Goal: Task Accomplishment & Management: Manage account settings

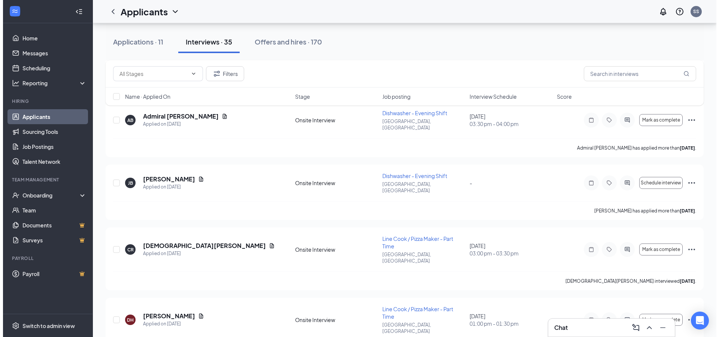
scroll to position [1212, 0]
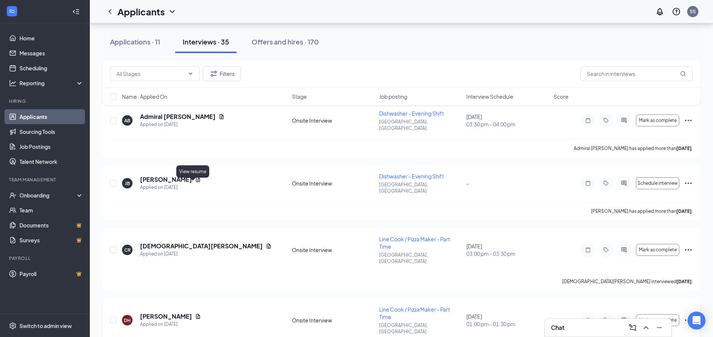
click at [195, 314] on icon "Document" at bounding box center [198, 317] width 6 height 6
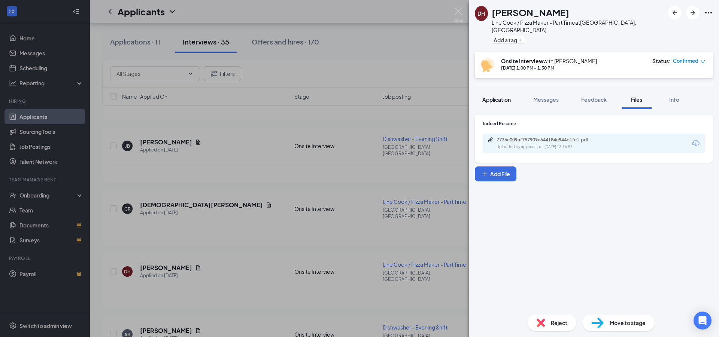
click at [512, 92] on button "Application" at bounding box center [496, 99] width 43 height 19
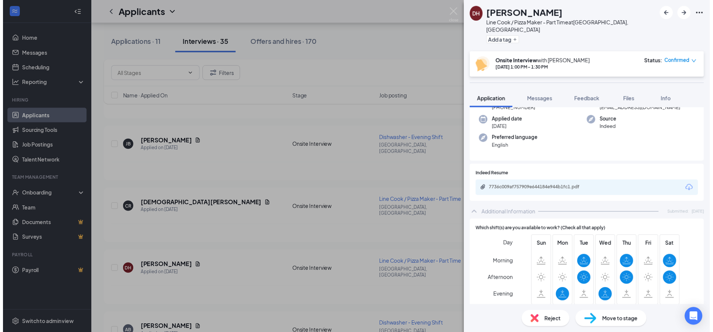
scroll to position [53, 0]
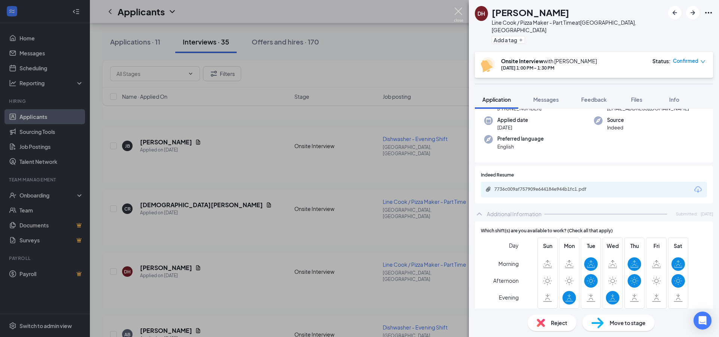
click at [459, 7] on img at bounding box center [458, 14] width 9 height 15
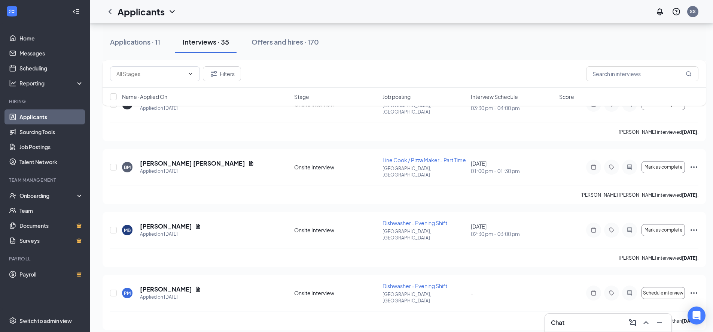
scroll to position [1891, 0]
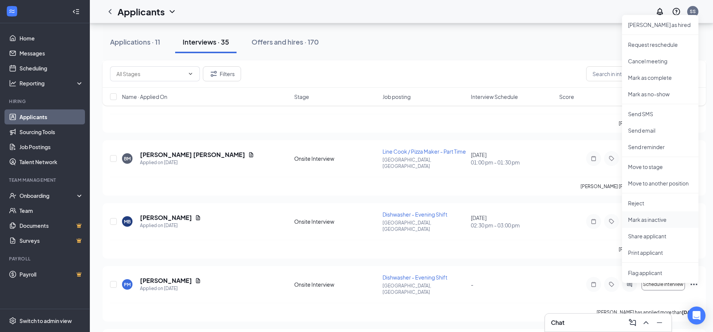
click at [649, 219] on p "Mark as inactive" at bounding box center [660, 219] width 64 height 7
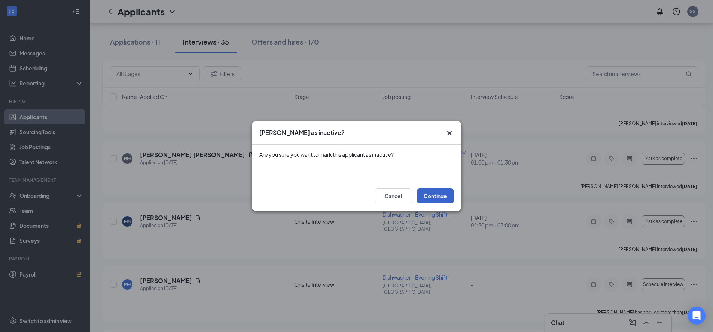
click at [447, 195] on button "Continue" at bounding box center [435, 195] width 37 height 15
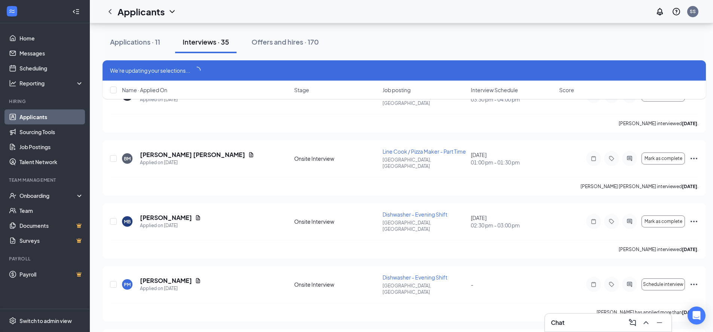
scroll to position [1885, 0]
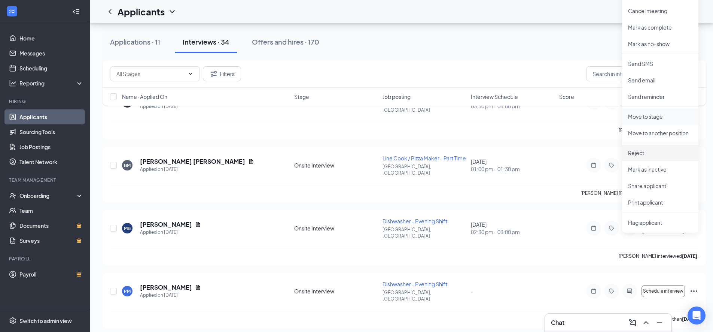
scroll to position [1834, 0]
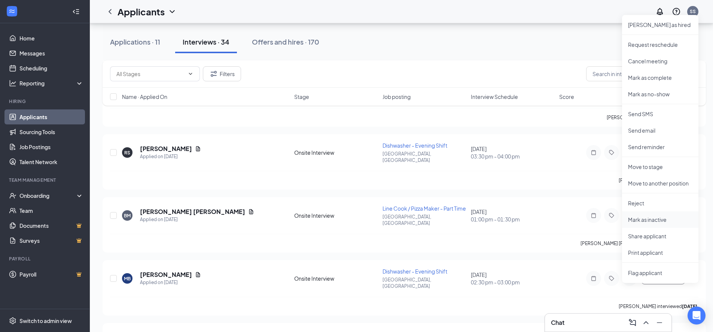
click at [643, 218] on p "Mark as inactive" at bounding box center [660, 219] width 64 height 7
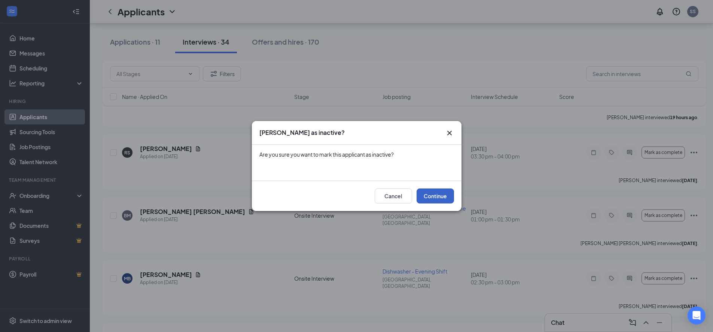
click at [438, 195] on button "Continue" at bounding box center [435, 195] width 37 height 15
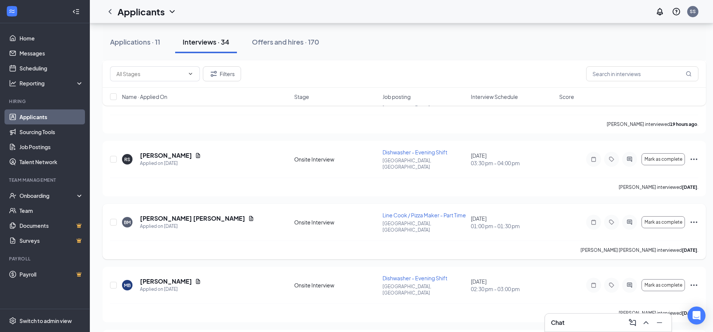
scroll to position [1778, 0]
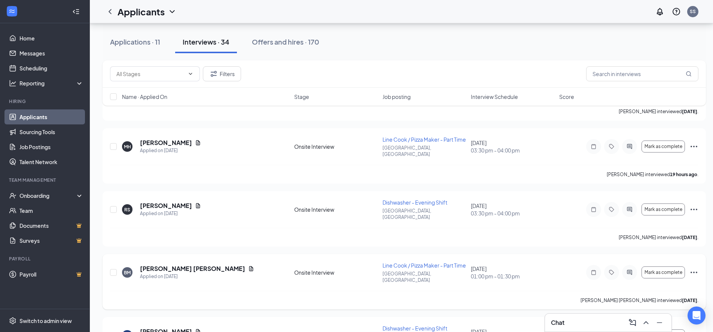
click at [694, 268] on icon "Ellipses" at bounding box center [693, 272] width 9 height 9
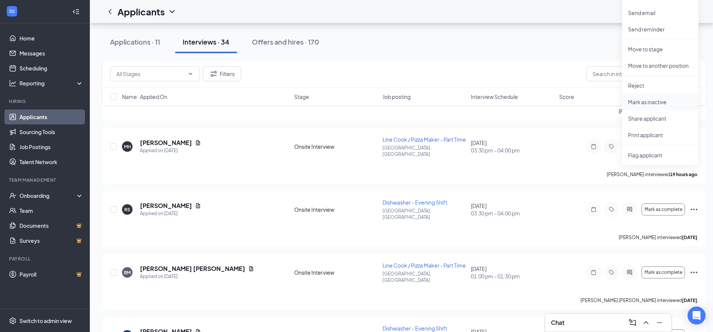
click at [641, 103] on p "Mark as inactive" at bounding box center [660, 101] width 64 height 7
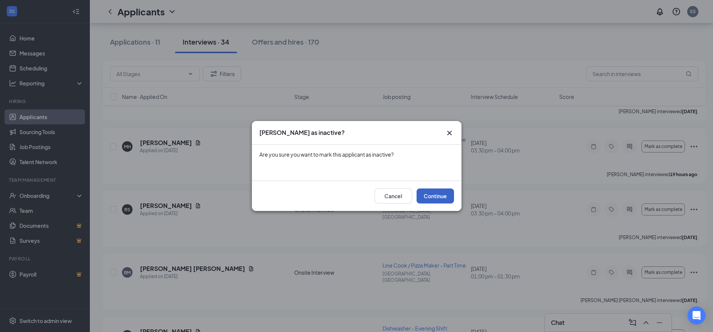
click at [428, 198] on button "Continue" at bounding box center [435, 195] width 37 height 15
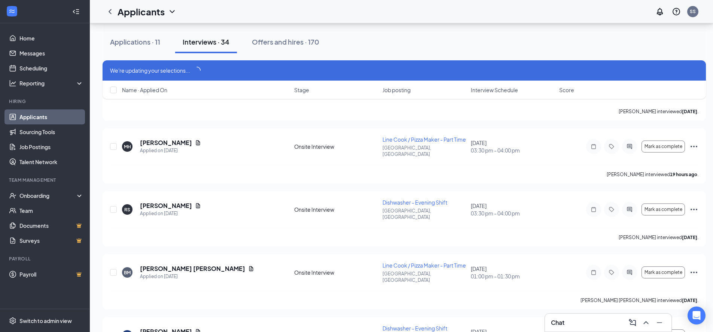
scroll to position [1771, 0]
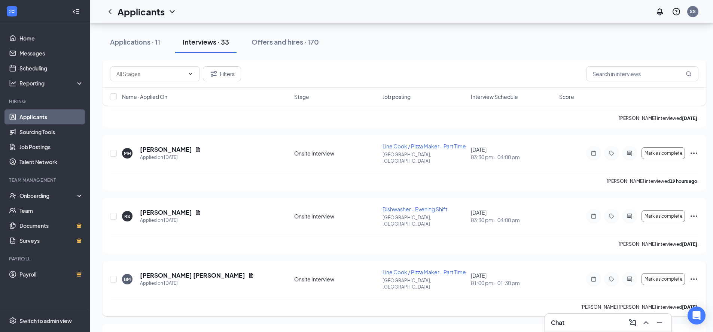
click at [691, 274] on icon "Ellipses" at bounding box center [693, 278] width 9 height 9
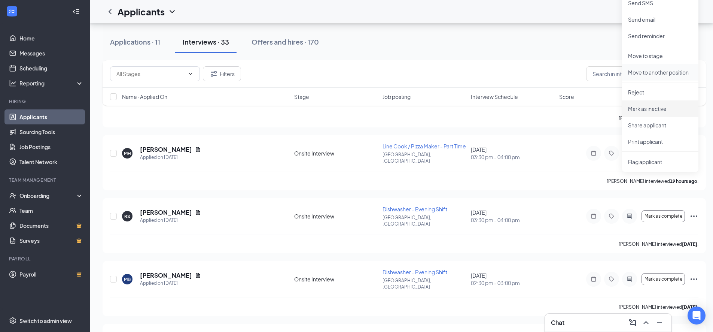
scroll to position [1714, 0]
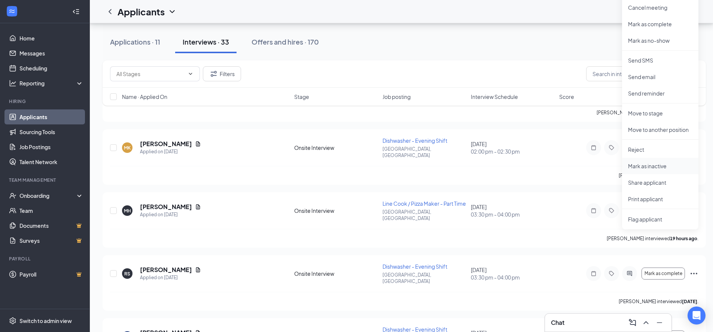
click at [639, 162] on p "Mark as inactive" at bounding box center [660, 165] width 64 height 7
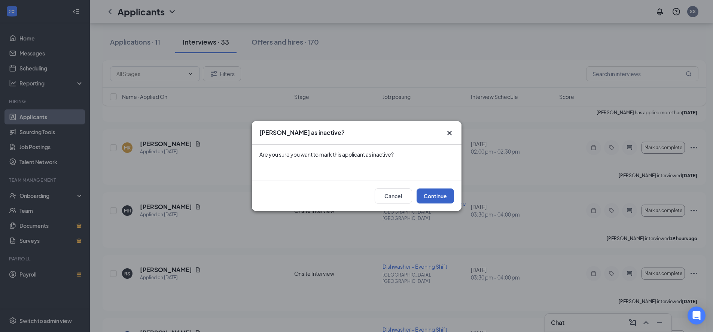
click at [425, 197] on button "Continue" at bounding box center [435, 195] width 37 height 15
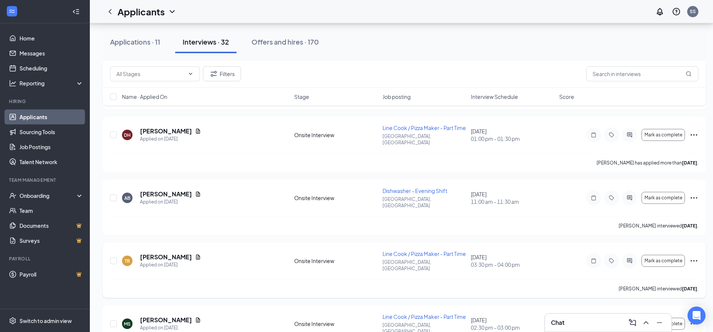
scroll to position [1295, 0]
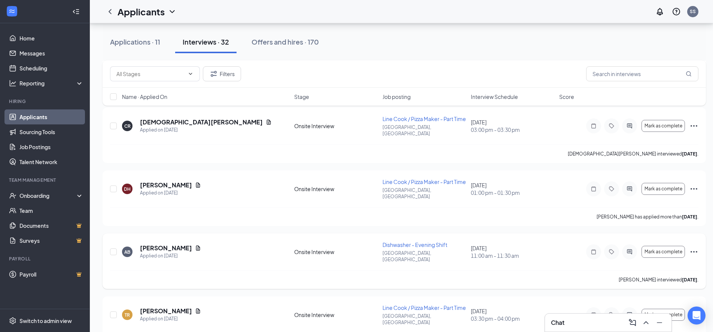
click at [697, 247] on icon "Ellipses" at bounding box center [693, 251] width 9 height 9
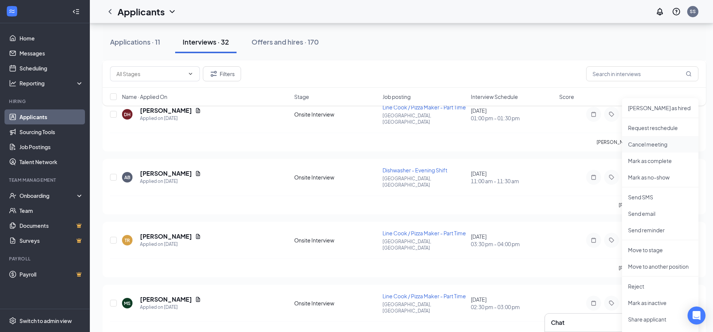
scroll to position [1370, 0]
click at [646, 302] on p "Mark as inactive" at bounding box center [660, 301] width 64 height 7
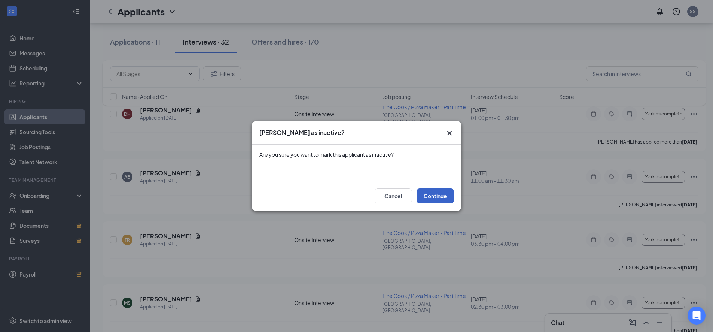
click at [438, 195] on button "Continue" at bounding box center [435, 195] width 37 height 15
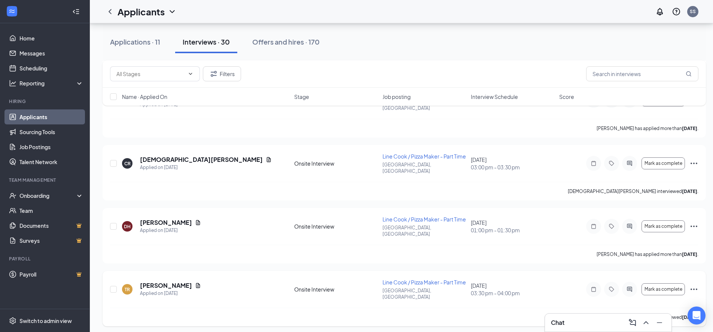
scroll to position [1145, 0]
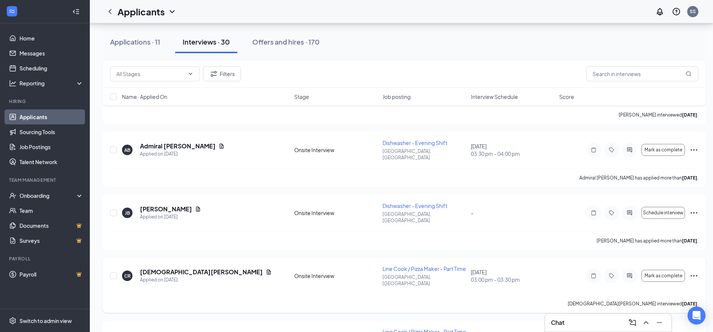
click at [697, 275] on icon "Ellipses" at bounding box center [694, 275] width 7 height 1
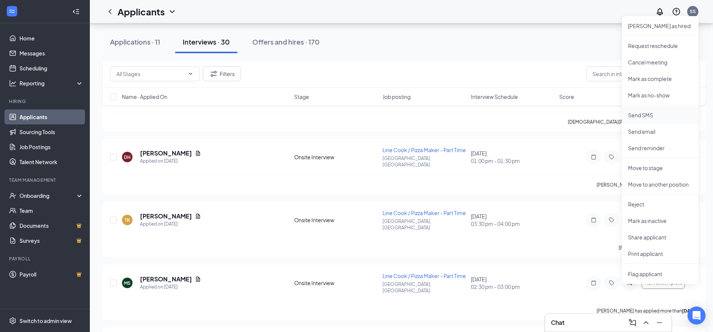
scroll to position [1332, 0]
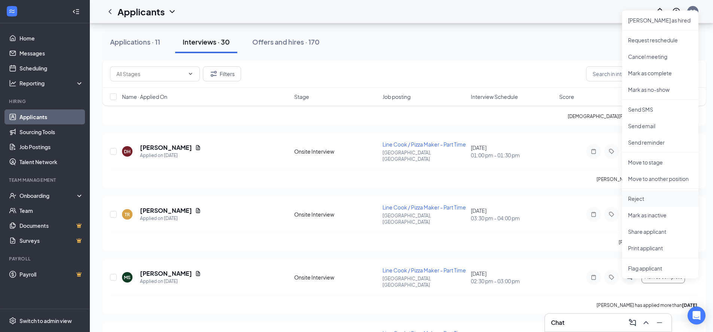
click at [636, 200] on p "Reject" at bounding box center [660, 198] width 64 height 7
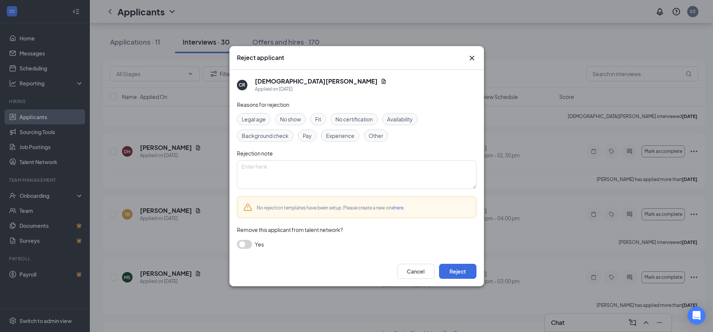
click at [401, 117] on span "Availability" at bounding box center [400, 119] width 26 height 8
click at [462, 271] on button "Reject" at bounding box center [457, 271] width 37 height 15
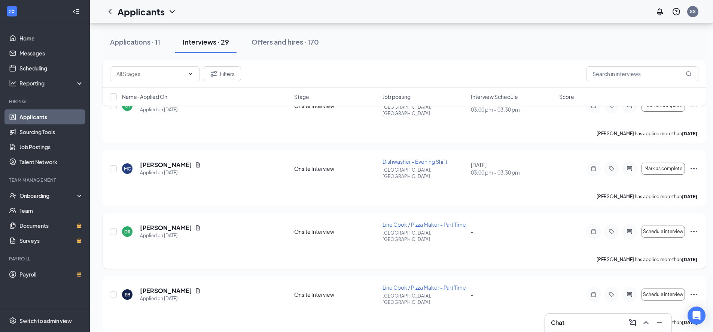
scroll to position [883, 0]
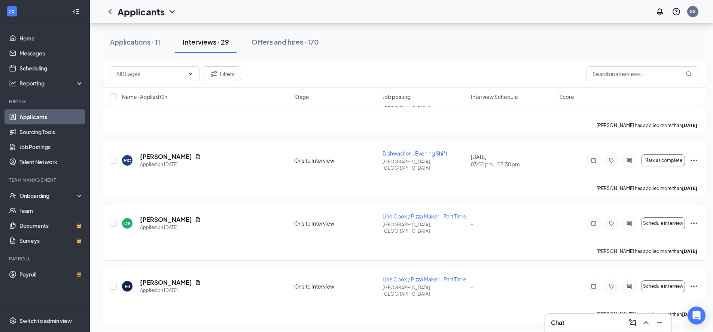
click at [695, 219] on icon "Ellipses" at bounding box center [693, 223] width 9 height 9
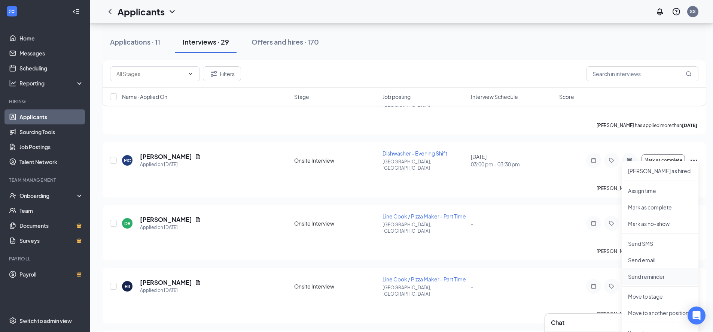
scroll to position [958, 0]
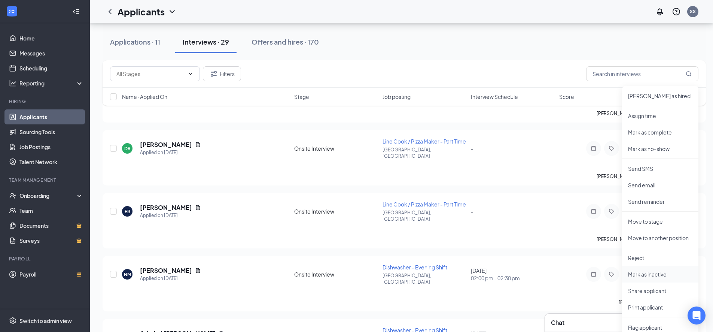
click at [646, 274] on p "Mark as inactive" at bounding box center [660, 273] width 64 height 7
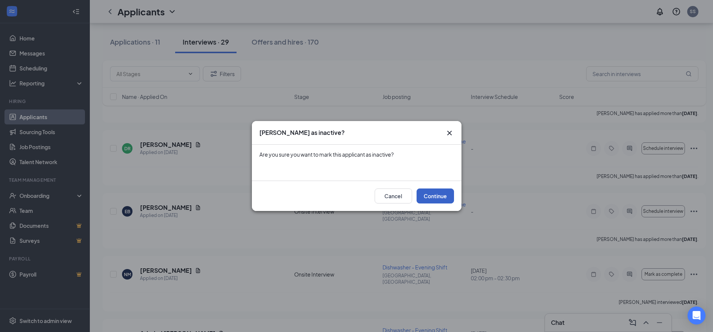
click at [442, 199] on button "Continue" at bounding box center [435, 195] width 37 height 15
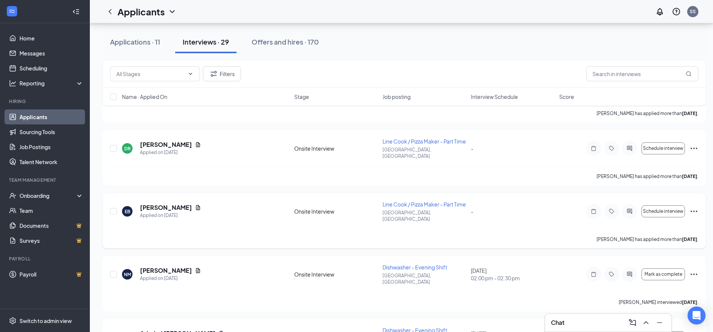
click at [695, 207] on icon "Ellipses" at bounding box center [693, 211] width 9 height 9
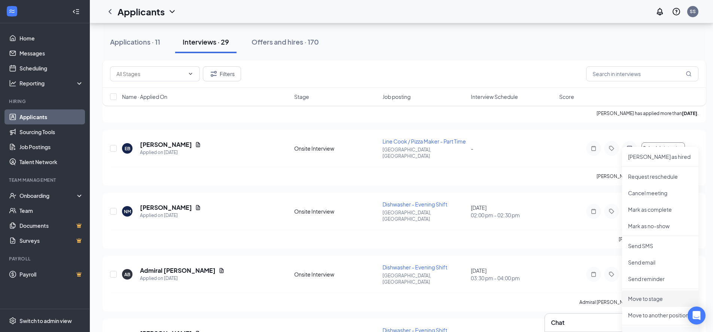
scroll to position [1070, 0]
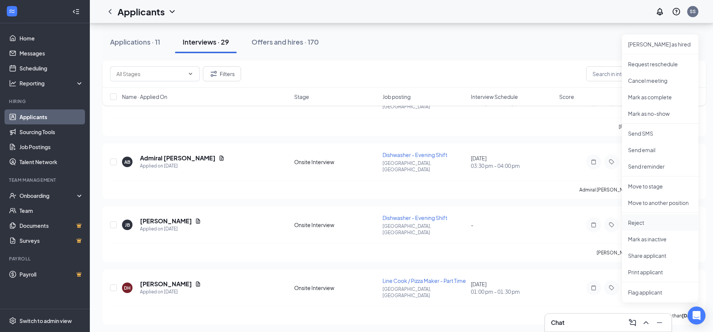
click at [639, 223] on p "Reject" at bounding box center [660, 222] width 64 height 7
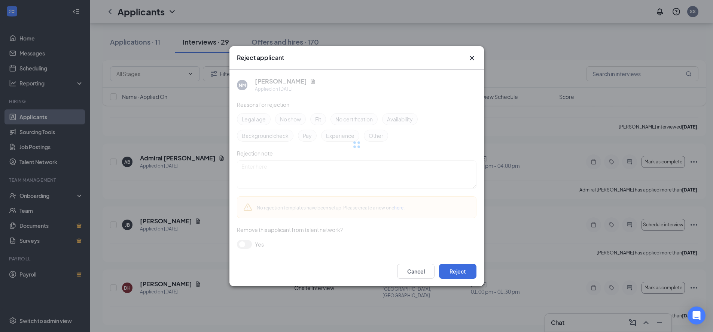
click at [641, 239] on div "Reject applicant NM [PERSON_NAME] Applied on [DATE] Reasons for rejection Legal…" at bounding box center [356, 166] width 713 height 332
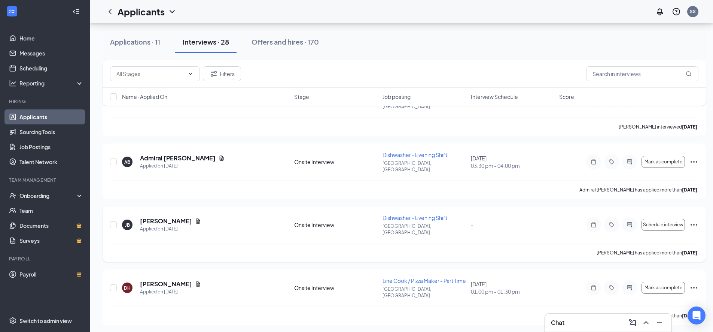
click at [695, 220] on icon "Ellipses" at bounding box center [693, 224] width 9 height 9
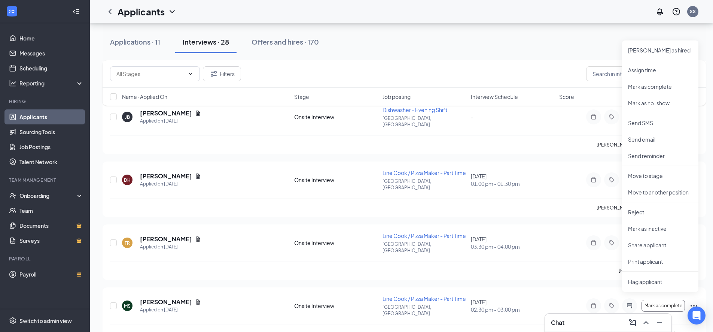
scroll to position [1183, 0]
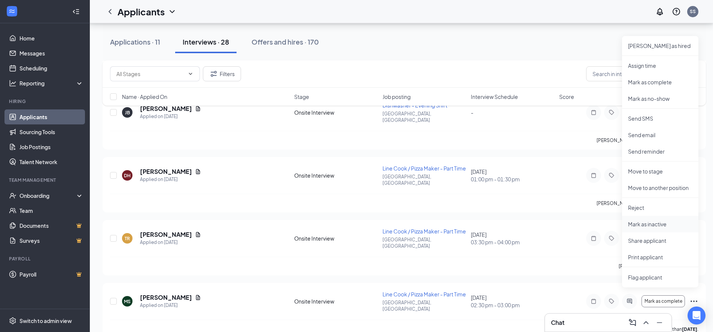
click at [643, 225] on p "Mark as inactive" at bounding box center [660, 223] width 64 height 7
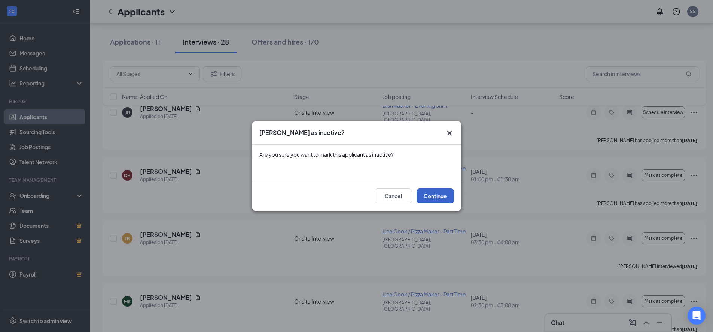
click at [435, 195] on button "Continue" at bounding box center [435, 195] width 37 height 15
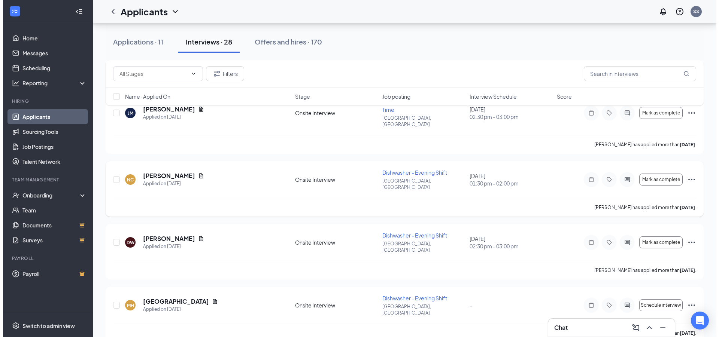
scroll to position [449, 0]
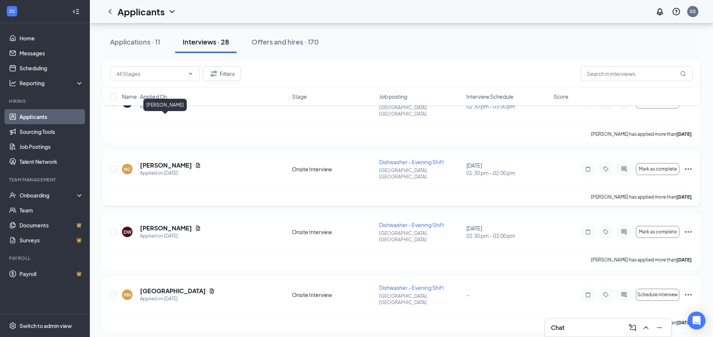
click at [149, 161] on h5 "[PERSON_NAME]" at bounding box center [166, 165] width 52 height 8
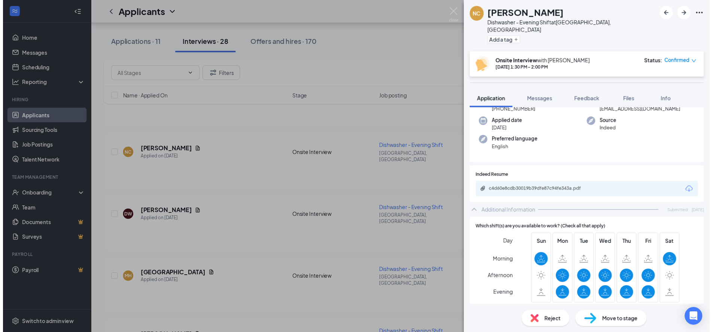
scroll to position [52, 0]
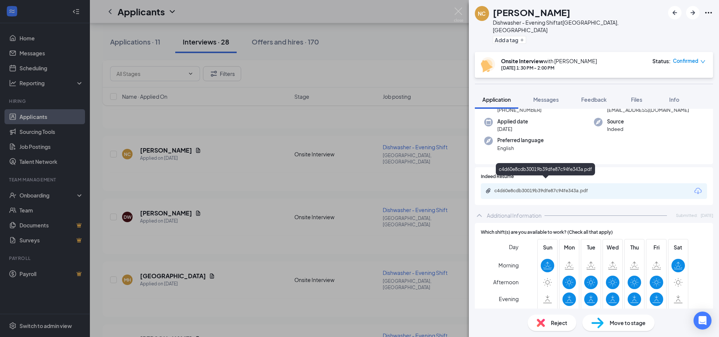
click at [538, 188] on div "c4d60e8cdb30019b39dfe87c94fe343a.pdf" at bounding box center [546, 191] width 105 height 6
click at [236, 125] on div "NC [PERSON_NAME] Dishwasher - Evening Shift at [GEOGRAPHIC_DATA], [GEOGRAPHIC_D…" at bounding box center [359, 168] width 719 height 337
click at [459, 10] on div "Applicants SS" at bounding box center [404, 11] width 629 height 23
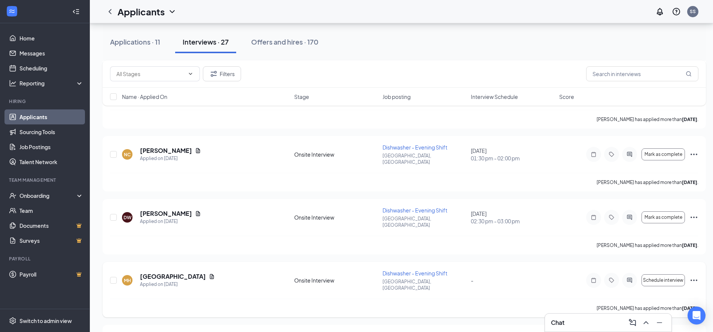
click at [693, 275] on icon "Ellipses" at bounding box center [693, 279] width 9 height 9
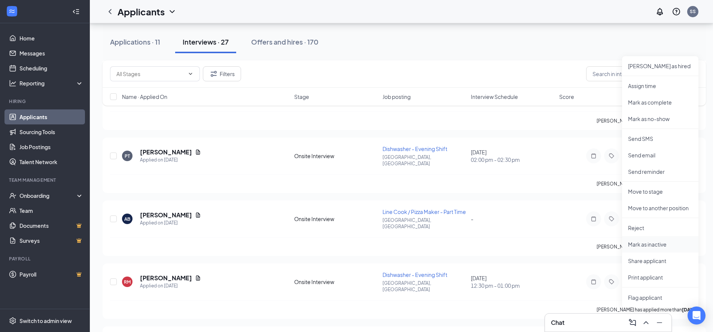
click at [642, 245] on p "Mark as inactive" at bounding box center [660, 243] width 64 height 7
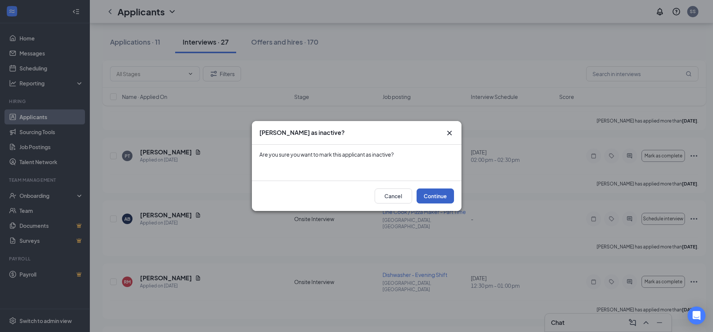
click at [438, 198] on button "Continue" at bounding box center [435, 195] width 37 height 15
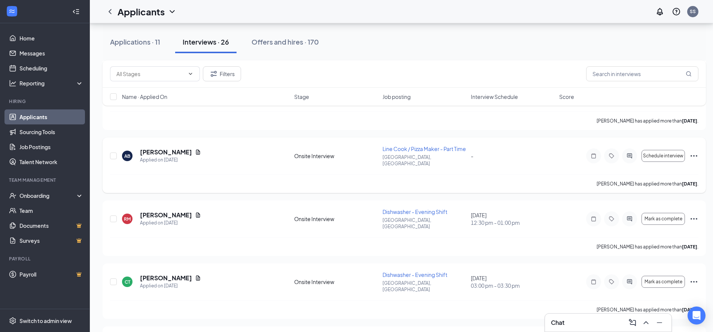
scroll to position [561, 0]
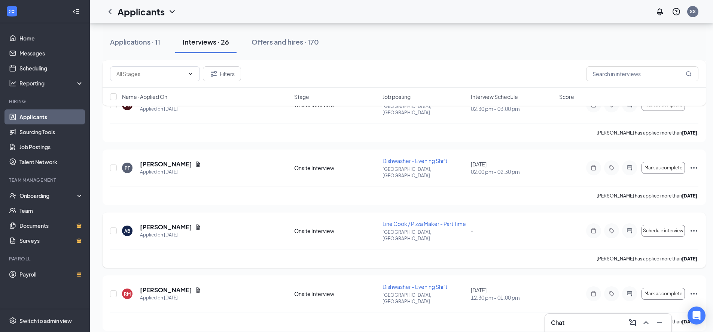
click at [694, 226] on icon "Ellipses" at bounding box center [693, 230] width 9 height 9
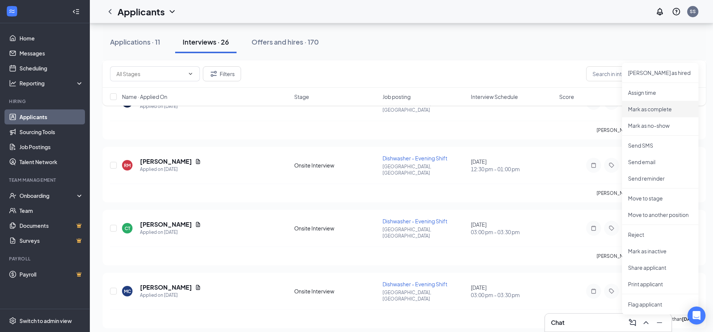
scroll to position [711, 0]
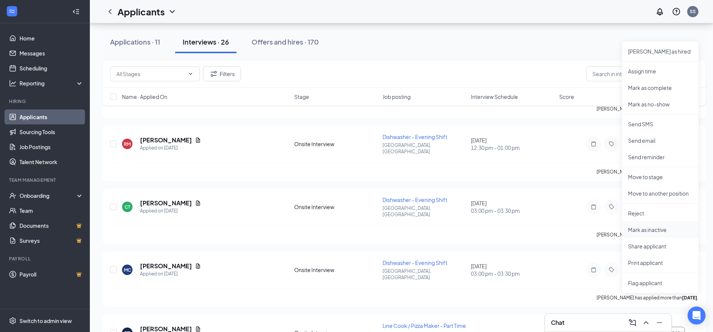
click at [654, 229] on p "Mark as inactive" at bounding box center [660, 229] width 64 height 7
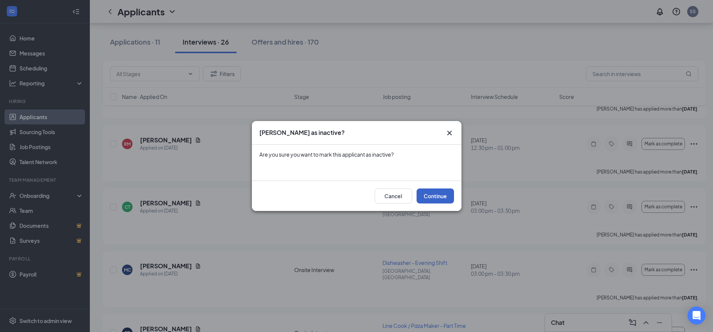
click at [441, 192] on button "Continue" at bounding box center [435, 195] width 37 height 15
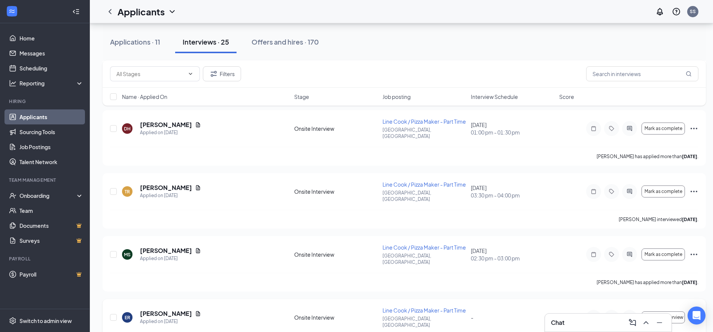
scroll to position [1153, 0]
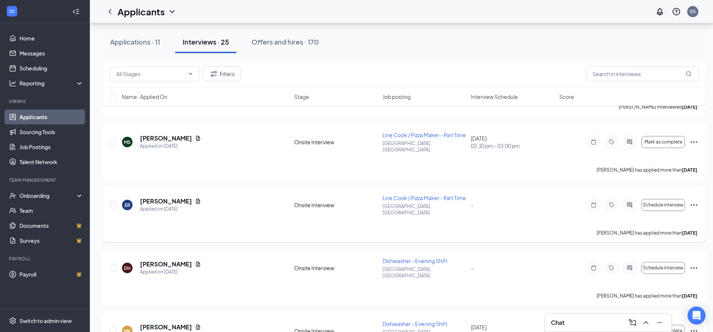
click at [695, 200] on icon "Ellipses" at bounding box center [693, 204] width 9 height 9
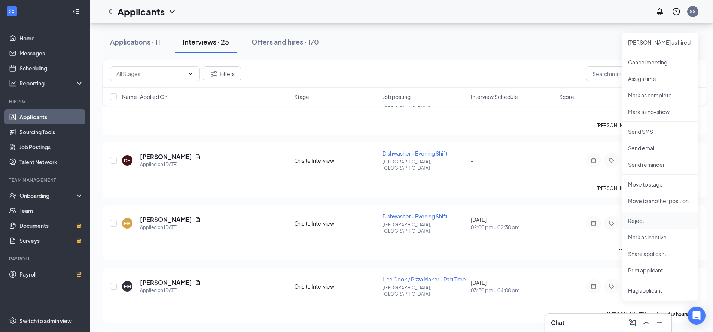
scroll to position [1265, 0]
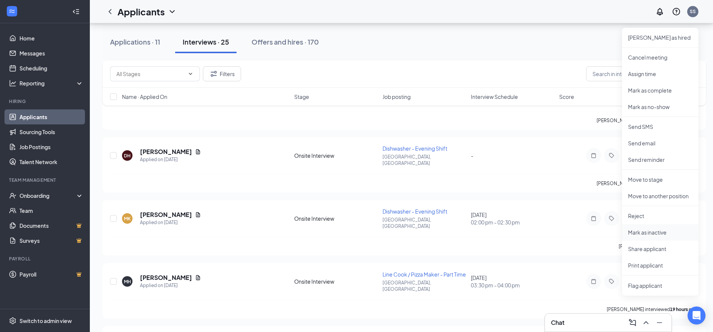
click at [643, 234] on p "Mark as inactive" at bounding box center [660, 231] width 64 height 7
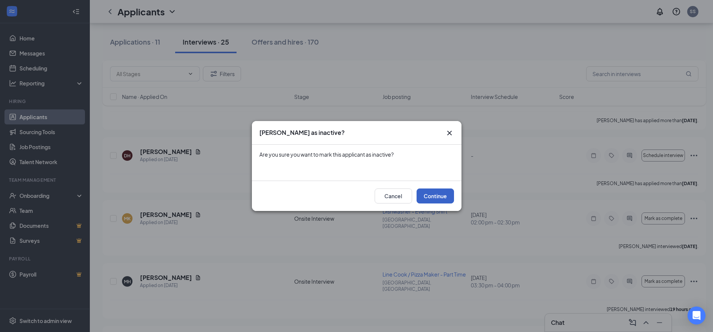
click at [438, 192] on button "Continue" at bounding box center [435, 195] width 37 height 15
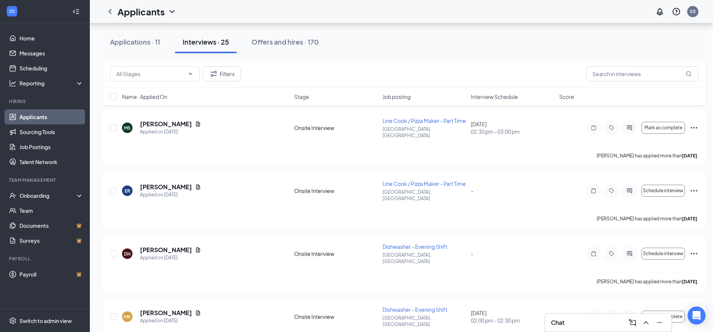
scroll to position [1153, 0]
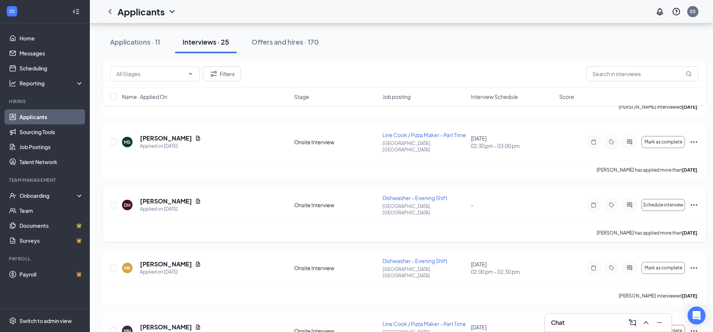
click at [694, 200] on icon "Ellipses" at bounding box center [693, 204] width 9 height 9
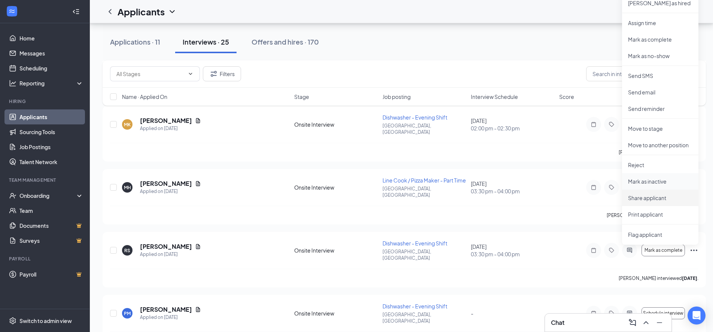
scroll to position [1303, 0]
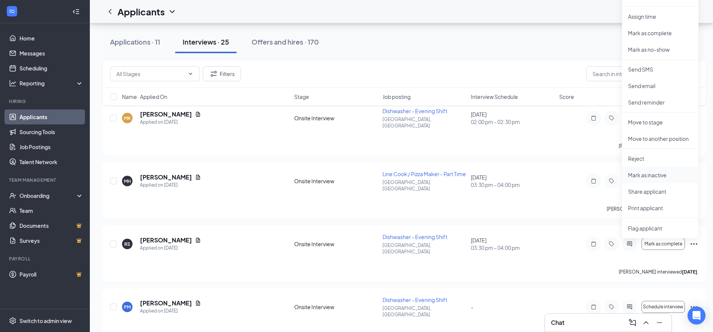
click at [643, 174] on p "Mark as inactive" at bounding box center [660, 174] width 64 height 7
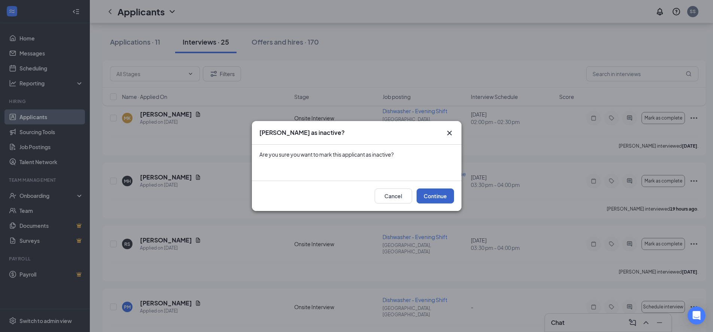
click at [438, 201] on button "Continue" at bounding box center [435, 195] width 37 height 15
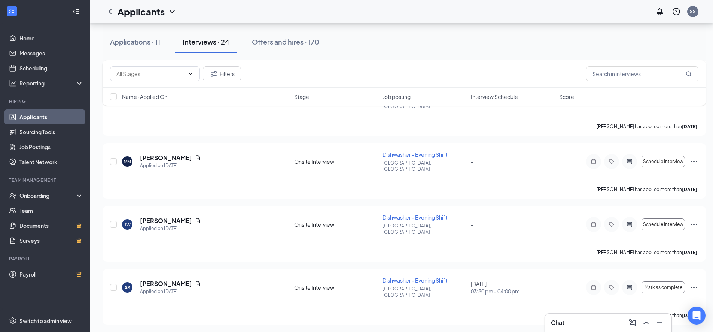
scroll to position [217, 0]
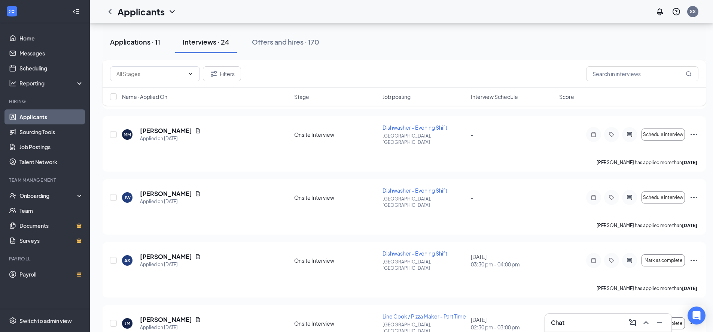
click at [122, 40] on div "Applications · 11" at bounding box center [135, 41] width 50 height 9
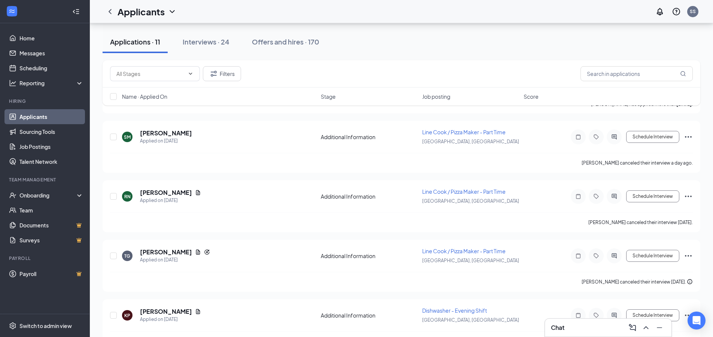
scroll to position [456, 0]
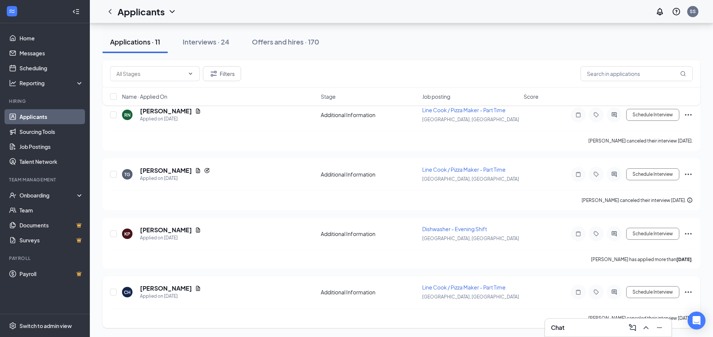
click at [691, 293] on icon "Ellipses" at bounding box center [688, 292] width 9 height 9
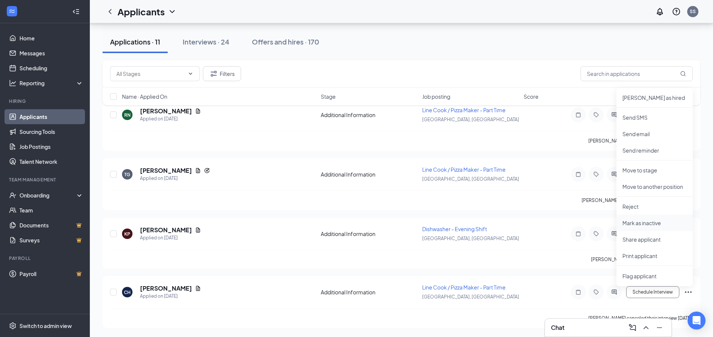
click at [647, 223] on p "Mark as inactive" at bounding box center [654, 222] width 64 height 7
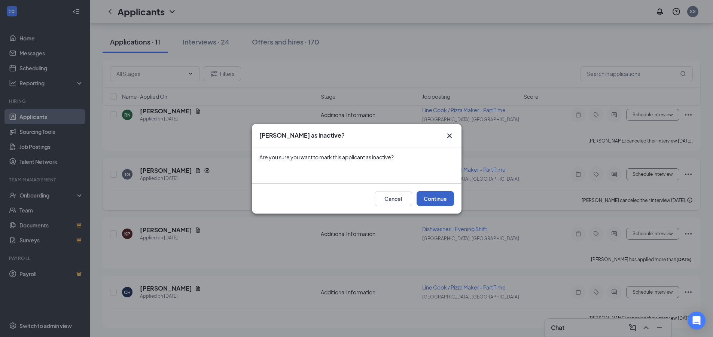
click at [435, 197] on button "Continue" at bounding box center [435, 198] width 37 height 15
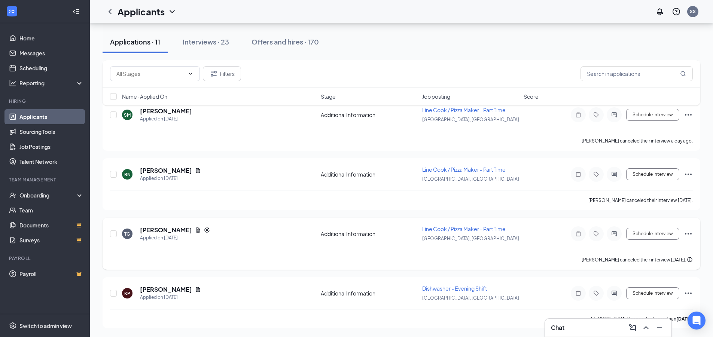
scroll to position [396, 0]
click at [690, 291] on icon "Ellipses" at bounding box center [688, 293] width 9 height 9
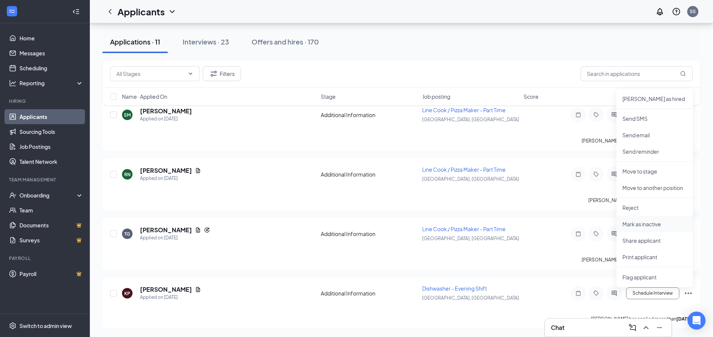
click at [643, 220] on p "Mark as inactive" at bounding box center [654, 223] width 64 height 7
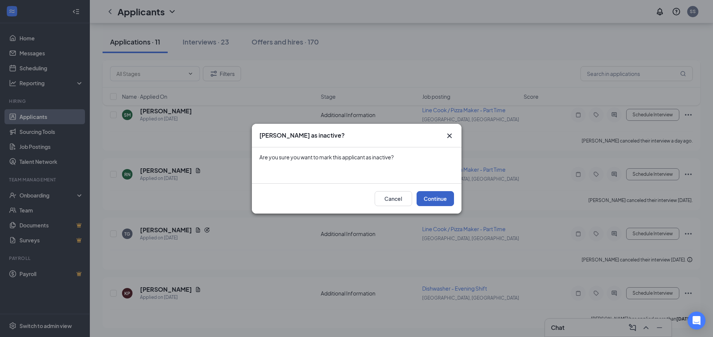
click at [440, 196] on button "Continue" at bounding box center [435, 198] width 37 height 15
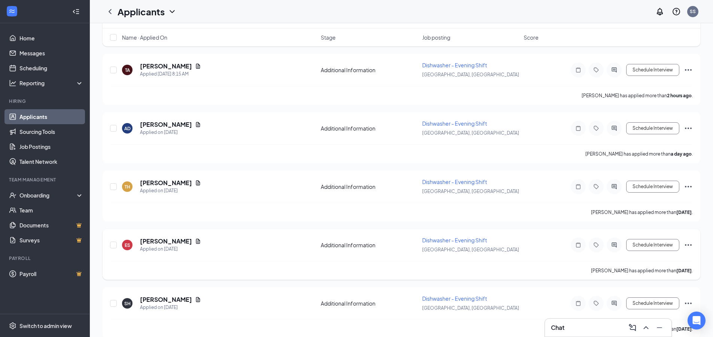
scroll to position [0, 0]
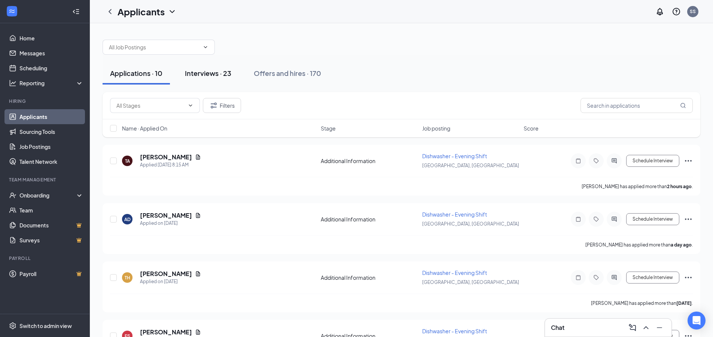
click at [211, 71] on div "Interviews · 23" at bounding box center [208, 72] width 46 height 9
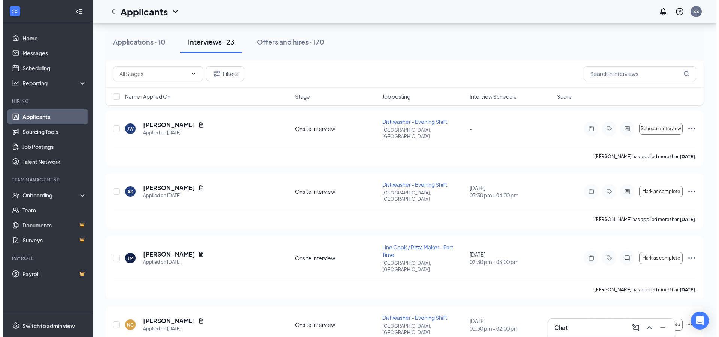
scroll to position [337, 0]
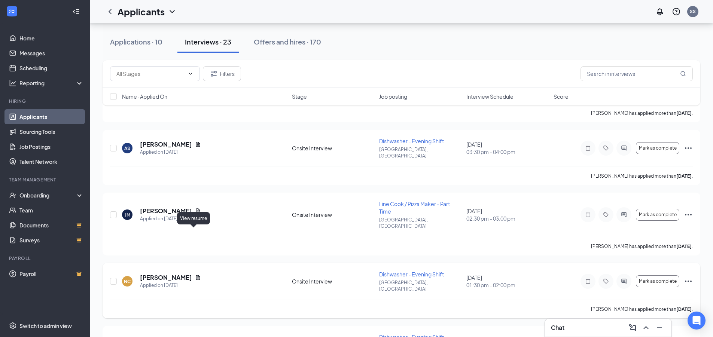
click at [196, 275] on icon "Document" at bounding box center [198, 277] width 4 height 5
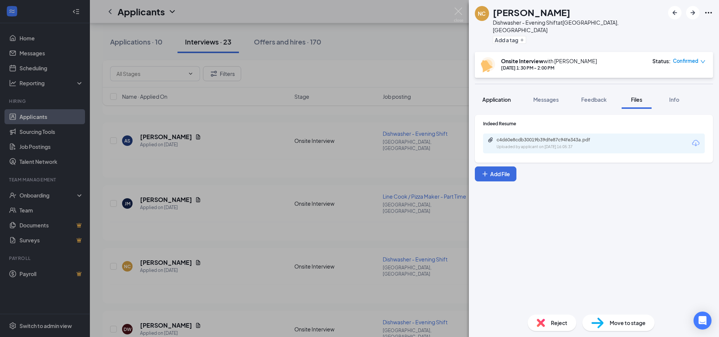
click at [482, 93] on button "Application" at bounding box center [496, 99] width 43 height 19
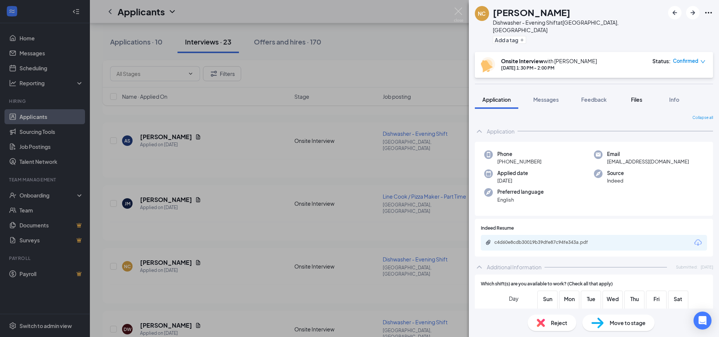
click at [640, 96] on span "Files" at bounding box center [636, 99] width 11 height 7
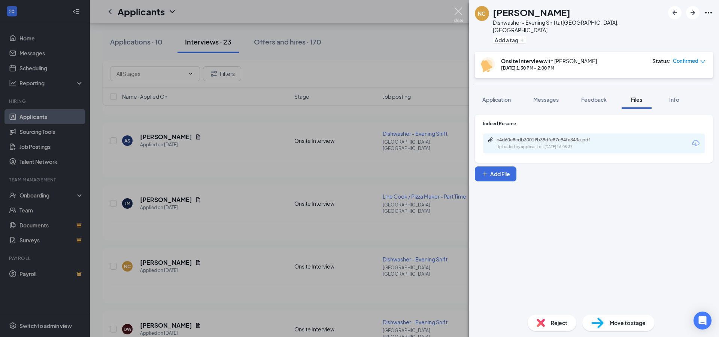
click at [460, 10] on img at bounding box center [458, 14] width 9 height 15
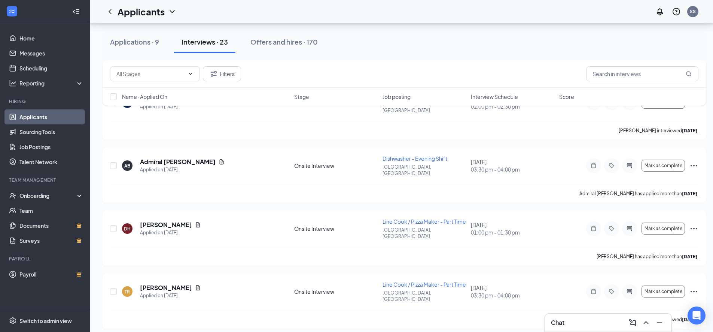
scroll to position [1011, 0]
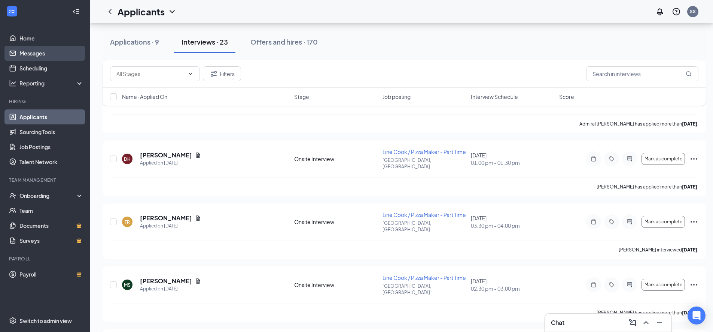
click at [32, 53] on link "Messages" at bounding box center [51, 53] width 64 height 15
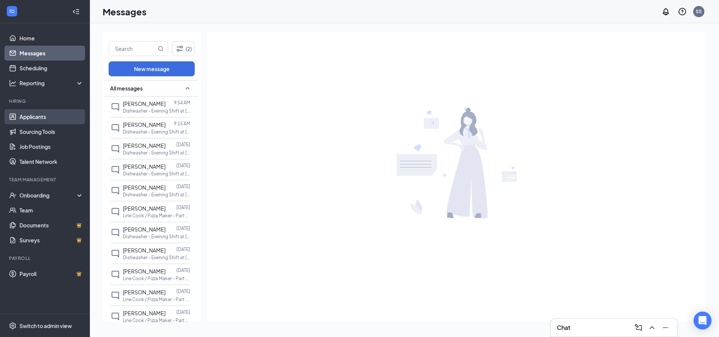
click at [38, 118] on link "Applicants" at bounding box center [51, 116] width 64 height 15
